Goal: Find specific page/section: Find specific page/section

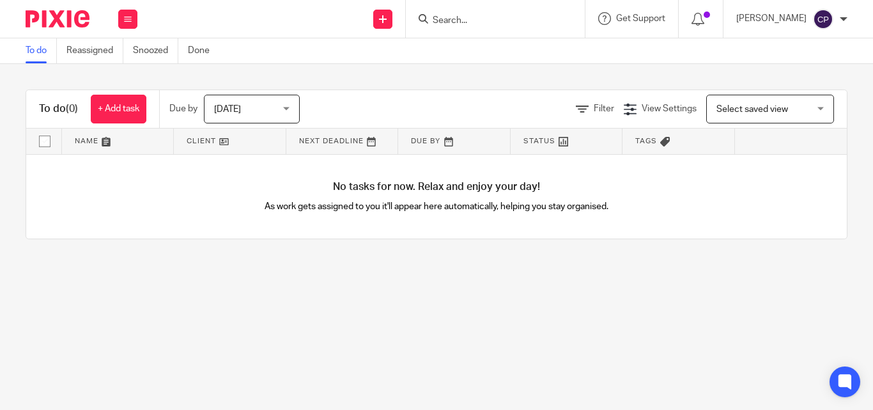
click at [521, 18] on input "Search" at bounding box center [488, 21] width 115 height 12
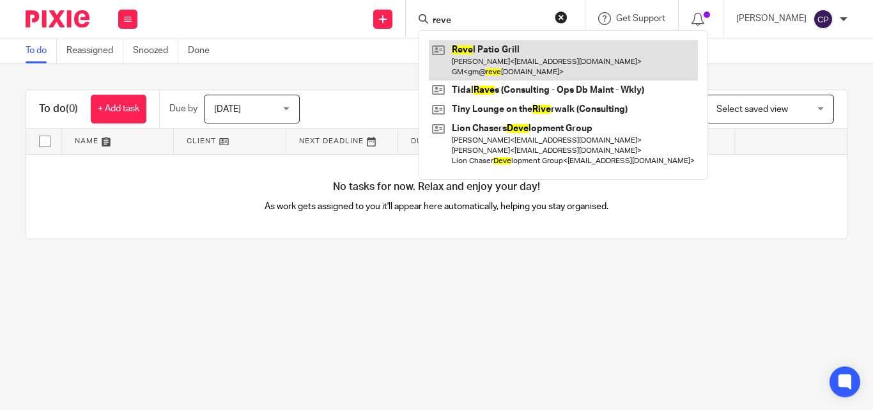
type input "reve"
click at [511, 48] on link at bounding box center [563, 60] width 269 height 40
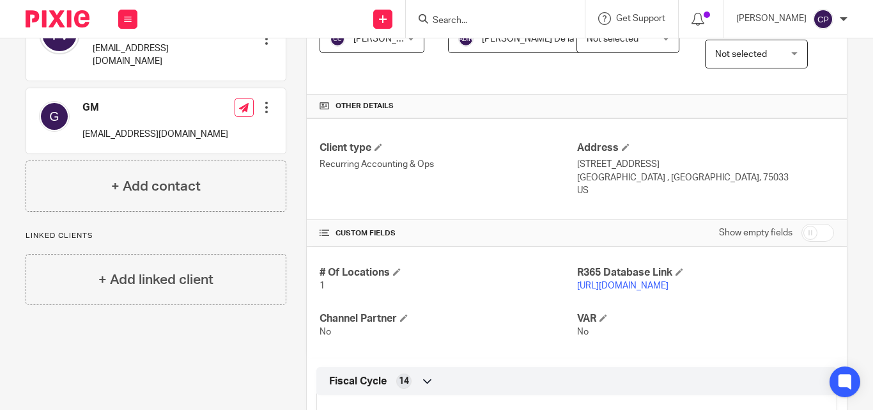
scroll to position [383, 0]
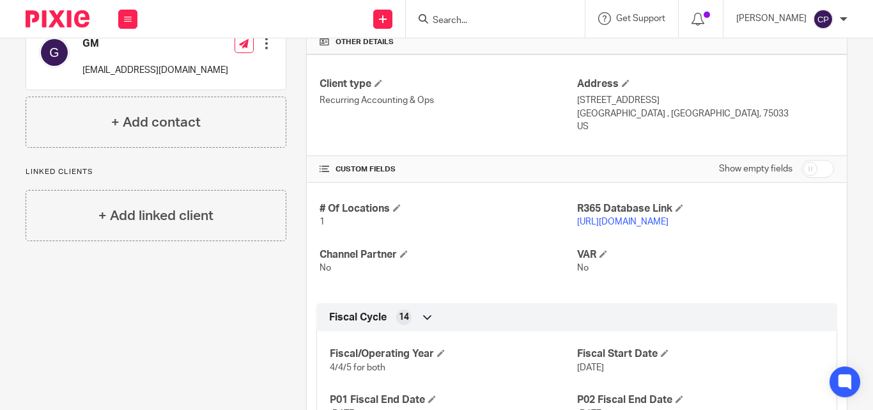
click at [592, 226] on link "[URL][DOMAIN_NAME]" at bounding box center [622, 221] width 91 height 9
